Goal: Information Seeking & Learning: Learn about a topic

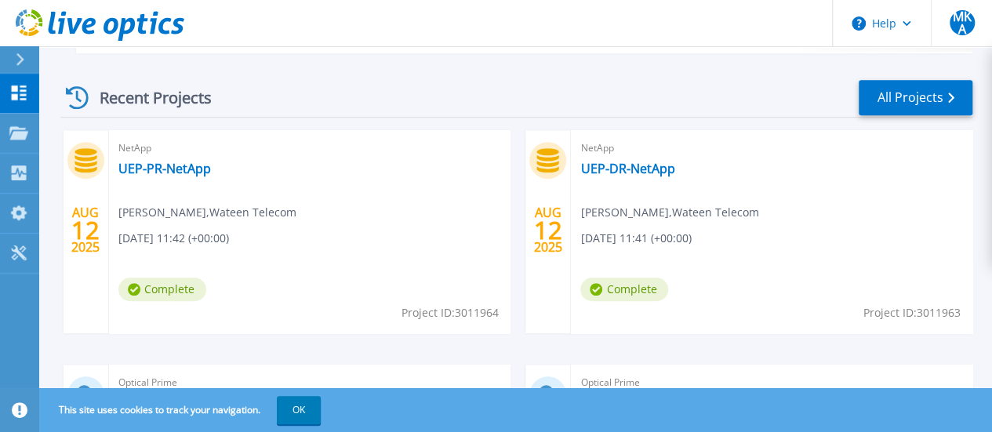
scroll to position [481, 0]
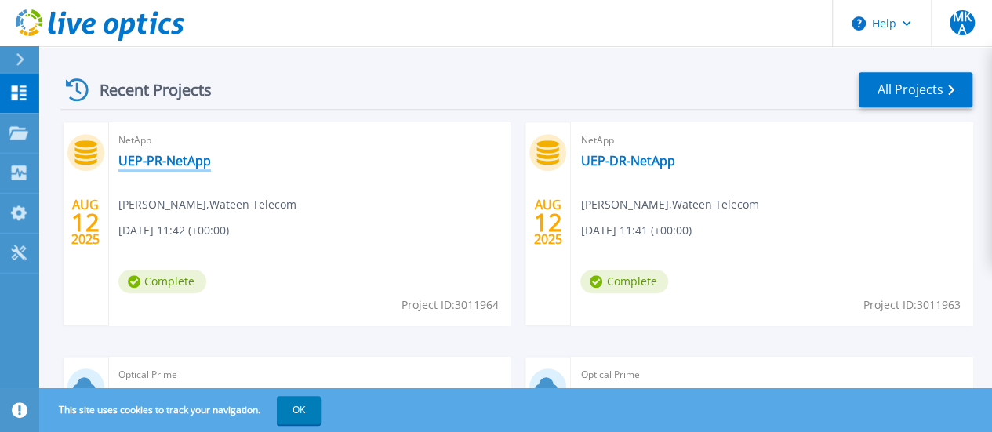
click at [191, 162] on link "UEP-PR-NetApp" at bounding box center [164, 161] width 92 height 16
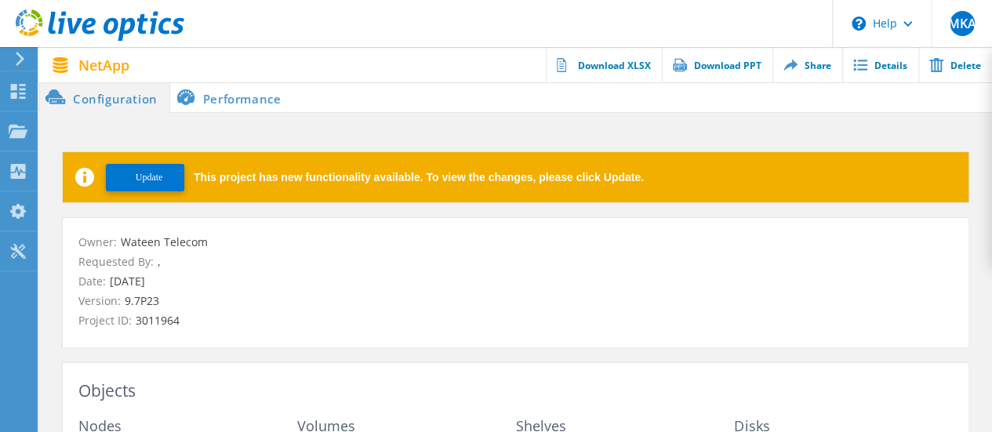
click at [253, 95] on li "Performance" at bounding box center [231, 97] width 123 height 31
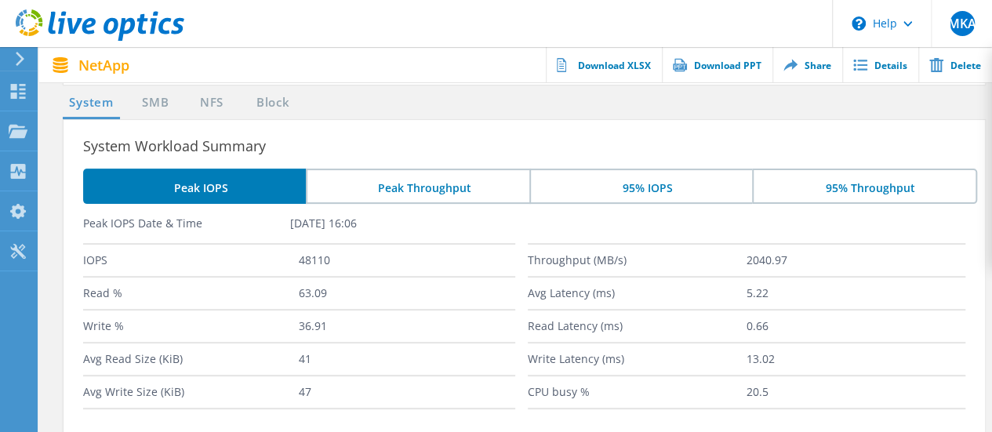
scroll to position [163, 0]
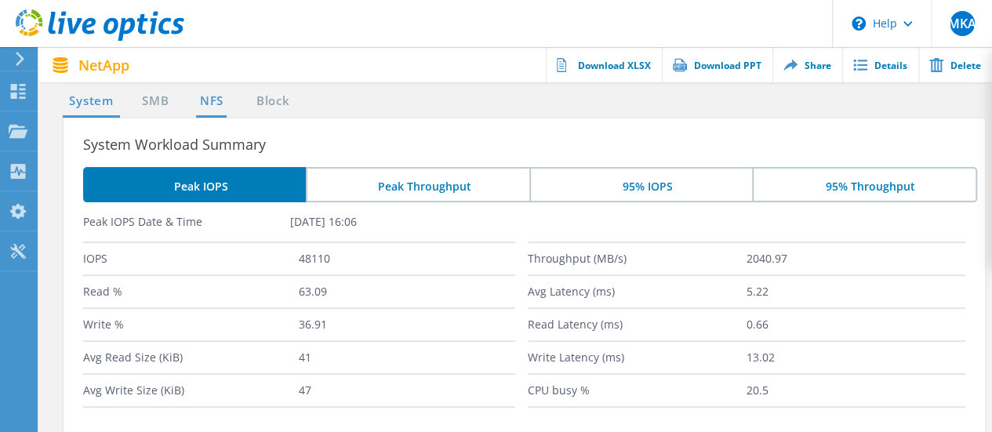
click at [221, 101] on link "NFS" at bounding box center [211, 102] width 31 height 20
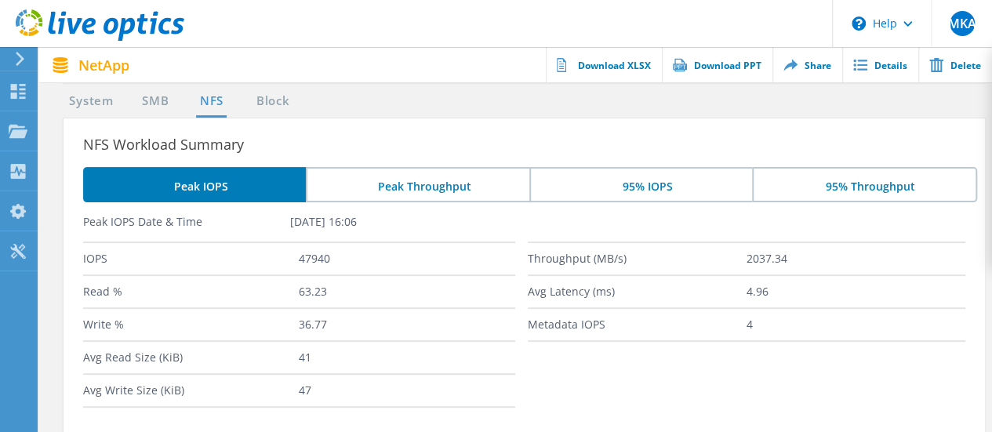
click at [221, 101] on link "NFS" at bounding box center [211, 102] width 31 height 20
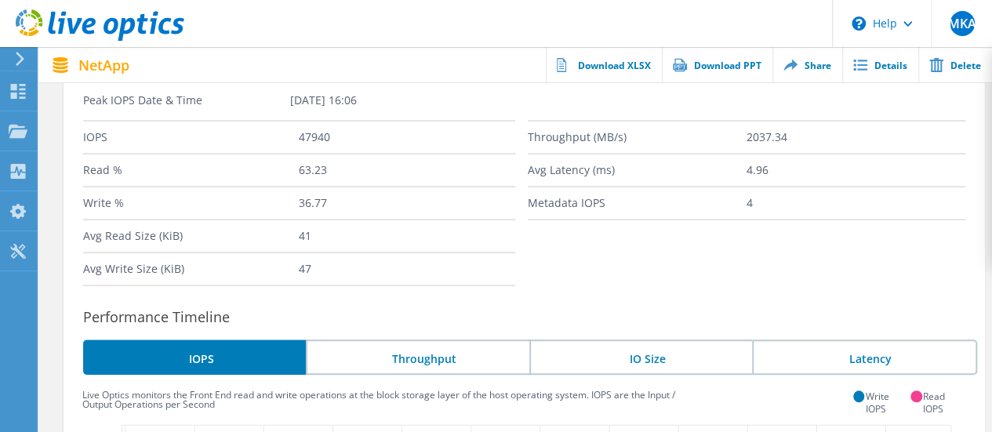
scroll to position [230, 0]
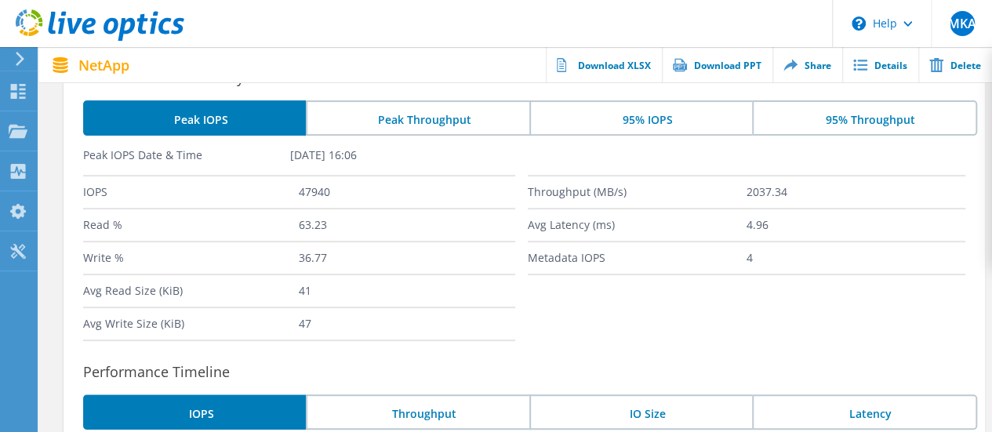
click at [654, 105] on li "95% IOPS" at bounding box center [640, 117] width 223 height 35
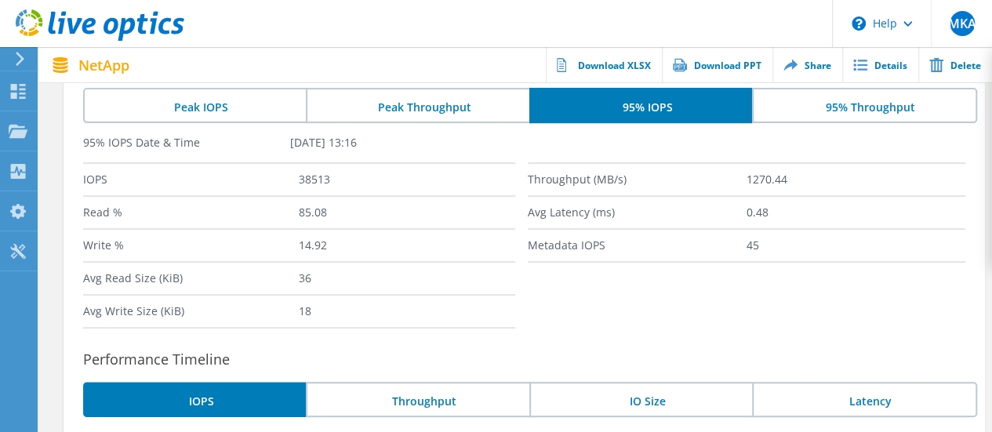
scroll to position [247, 0]
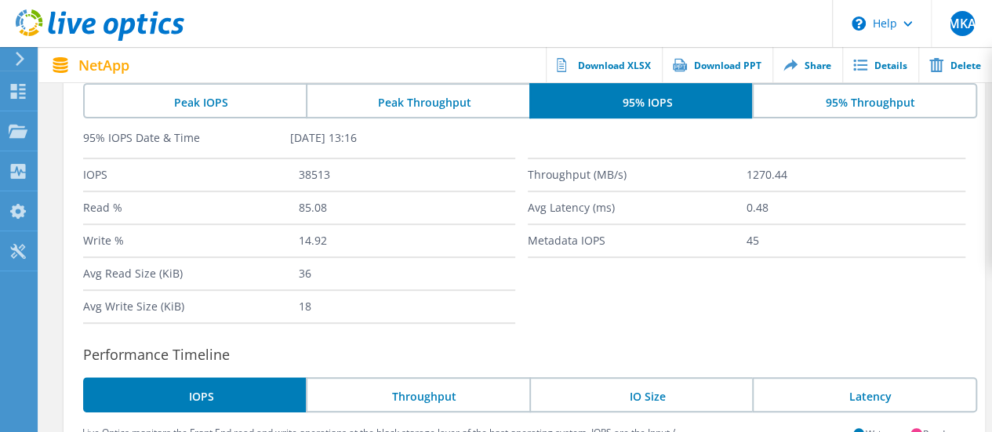
click at [843, 101] on li "95% Throughput" at bounding box center [864, 100] width 224 height 35
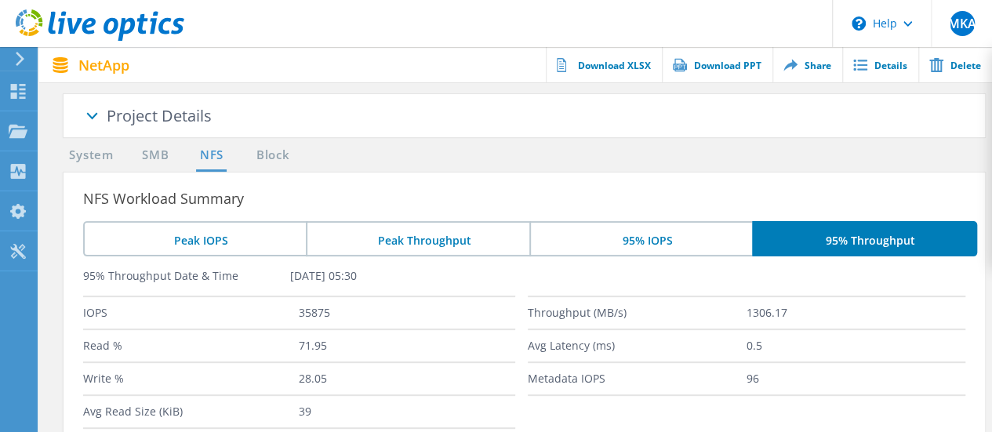
scroll to position [108, 0]
click at [281, 155] on link "Block" at bounding box center [272, 157] width 43 height 20
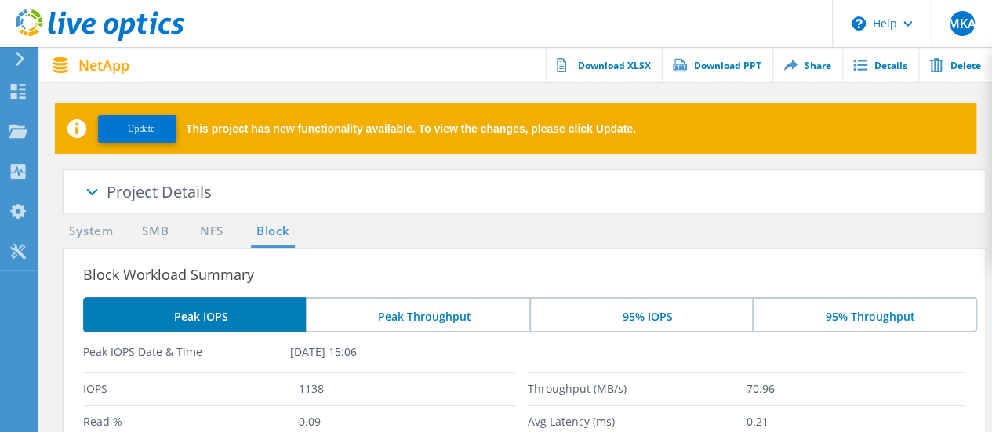
scroll to position [32, 0]
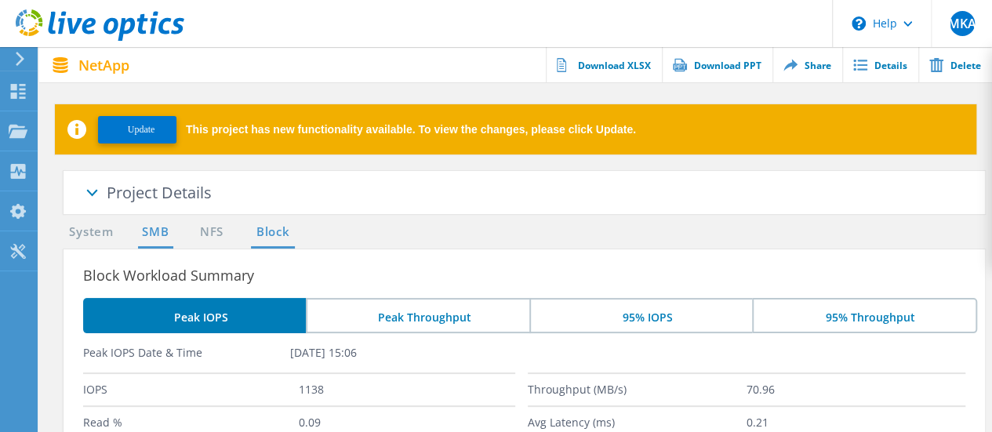
click at [156, 225] on link "SMB" at bounding box center [155, 233] width 34 height 20
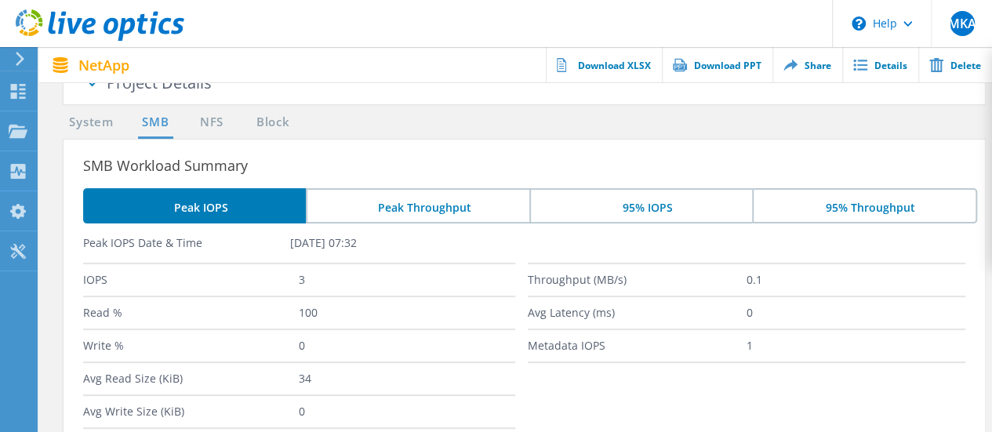
scroll to position [147, 0]
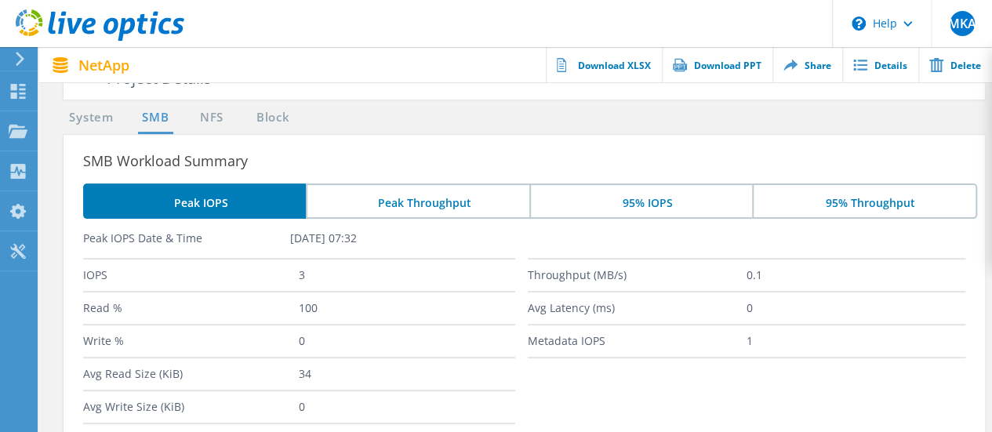
click at [446, 201] on li "Peak Throughput" at bounding box center [417, 200] width 223 height 35
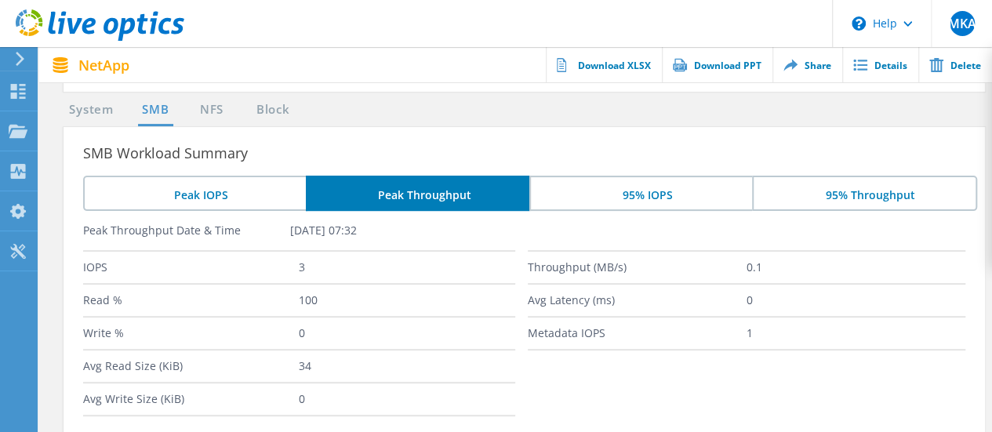
scroll to position [155, 0]
click at [919, 179] on li "95% Throughput" at bounding box center [864, 192] width 224 height 35
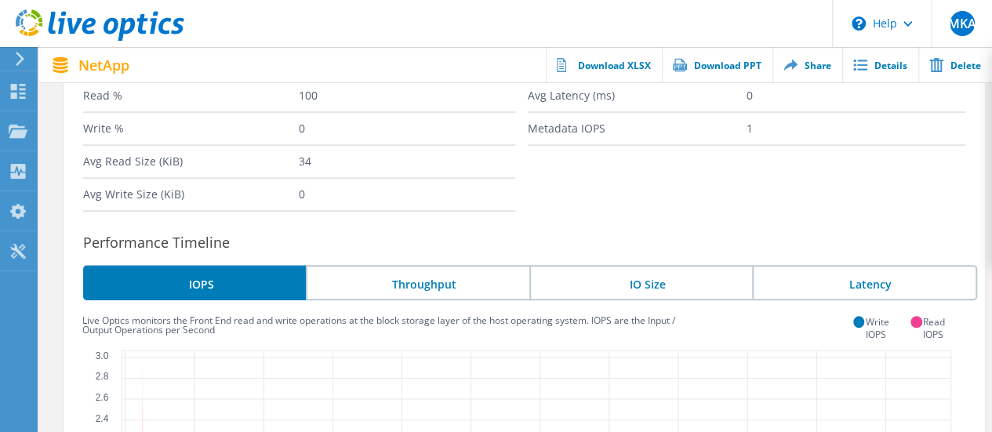
scroll to position [361, 0]
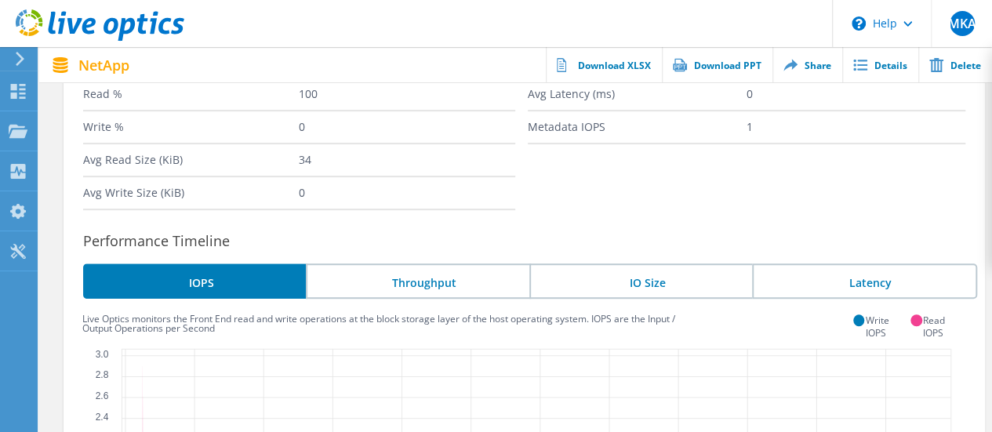
click at [807, 275] on li "Latency" at bounding box center [864, 280] width 224 height 35
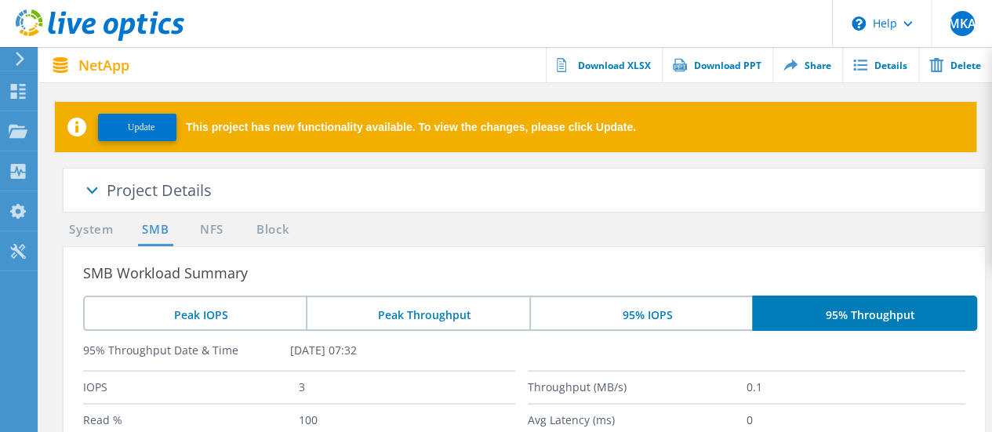
scroll to position [31, 0]
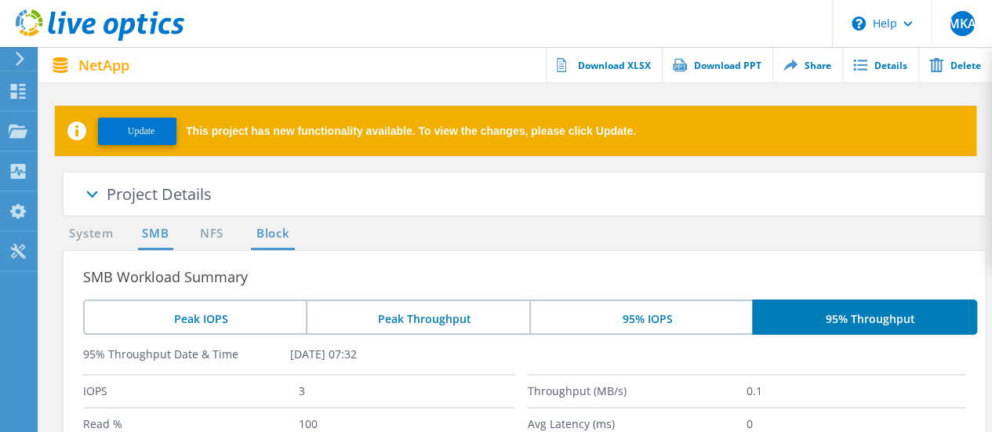
click at [273, 230] on link "Block" at bounding box center [272, 234] width 43 height 20
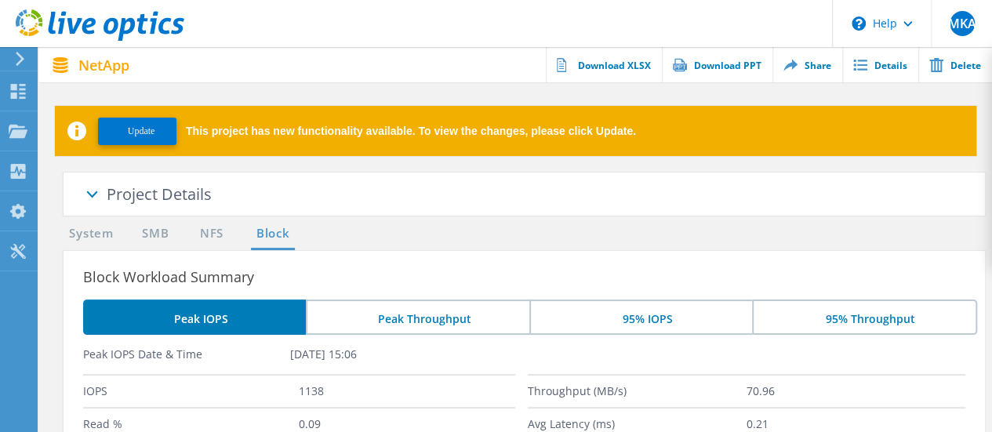
scroll to position [90, 0]
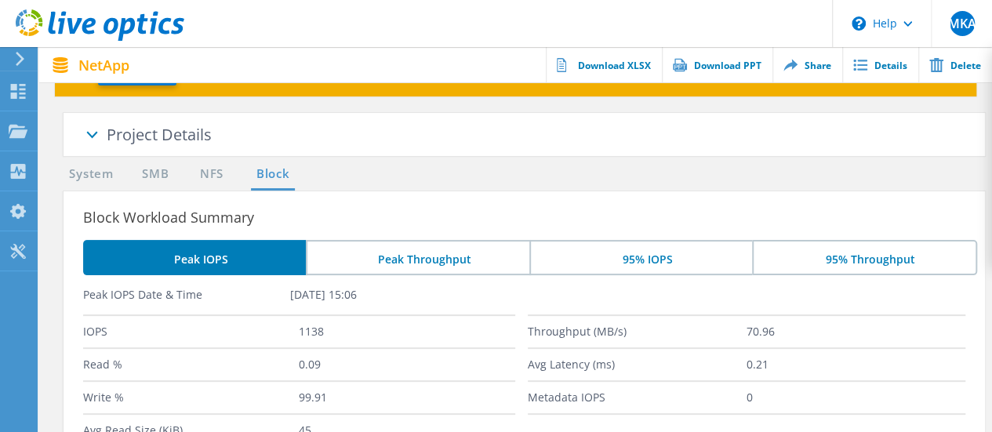
click at [912, 255] on li "95% Throughput" at bounding box center [864, 257] width 224 height 35
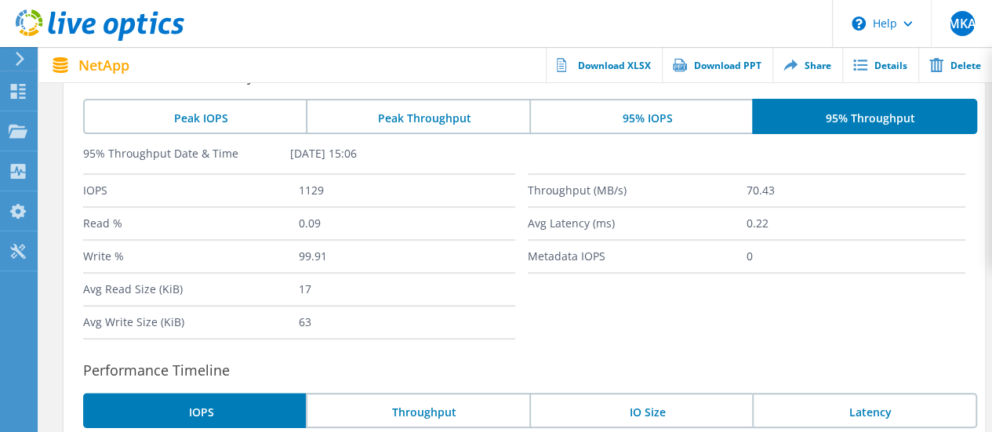
scroll to position [232, 0]
